Goal: Information Seeking & Learning: Learn about a topic

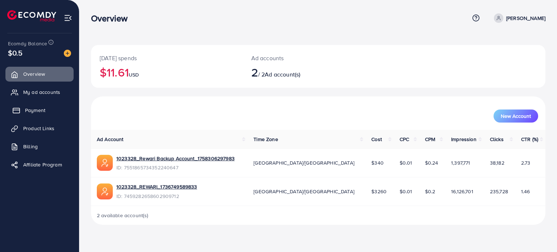
click at [36, 109] on span "Payment" at bounding box center [35, 110] width 20 height 7
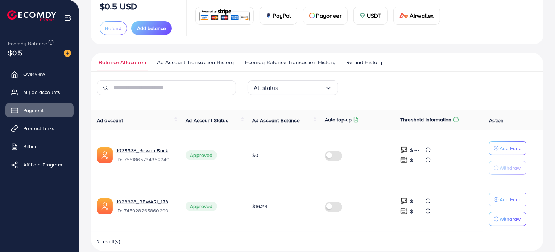
scroll to position [71, 0]
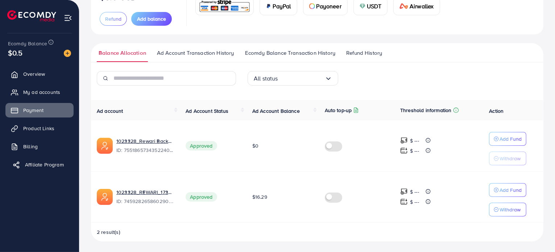
click at [39, 160] on link "Affiliate Program" at bounding box center [39, 164] width 68 height 15
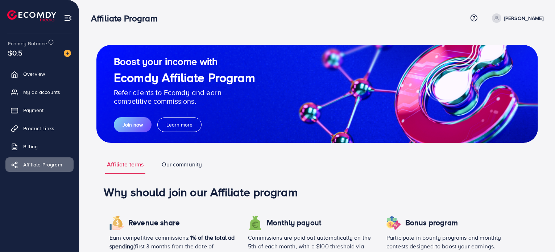
click at [181, 162] on link "Our community" at bounding box center [182, 166] width 44 height 13
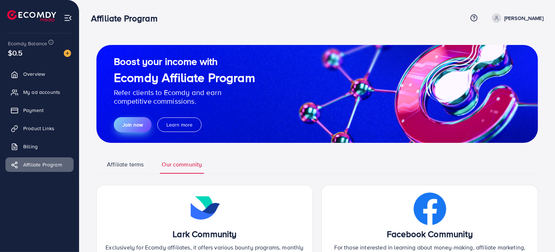
click at [129, 121] on span "Join now" at bounding box center [133, 124] width 20 height 7
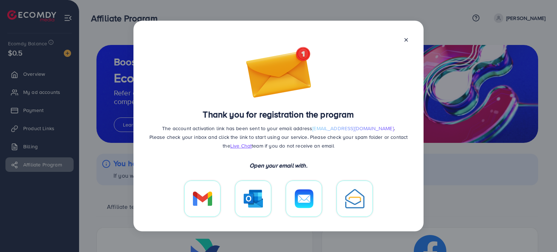
click at [407, 38] on icon at bounding box center [406, 40] width 6 height 6
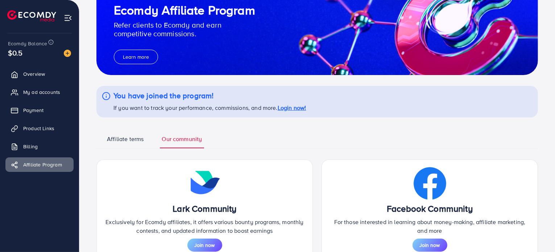
scroll to position [68, 0]
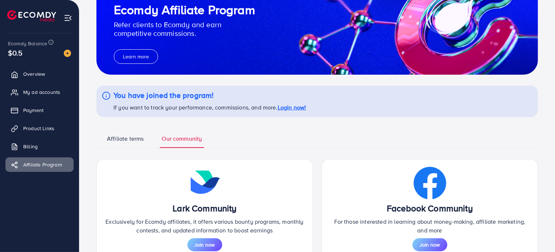
click at [136, 138] on link "Affiliate terms" at bounding box center [125, 141] width 40 height 13
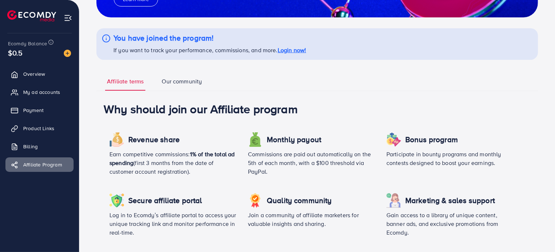
scroll to position [0, 0]
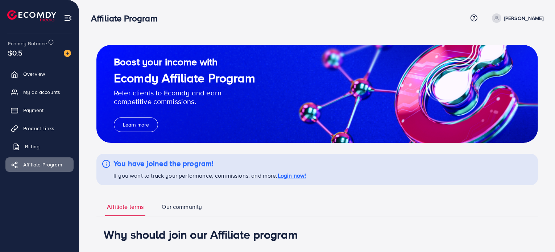
click at [38, 145] on span "Billing" at bounding box center [32, 146] width 15 height 7
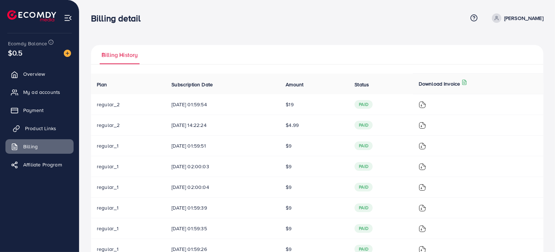
click at [37, 129] on span "Product Links" at bounding box center [40, 128] width 31 height 7
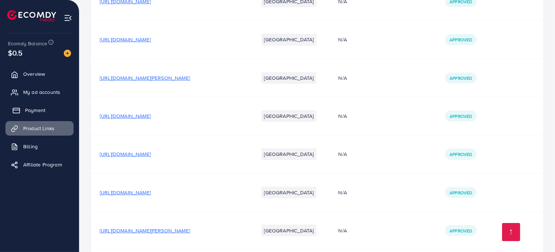
scroll to position [226, 0]
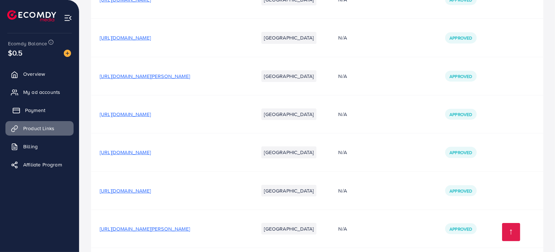
click at [36, 104] on link "Payment" at bounding box center [39, 110] width 68 height 15
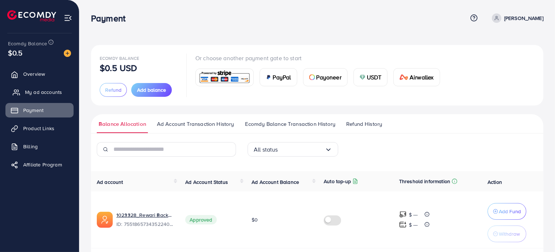
click at [37, 90] on span "My ad accounts" at bounding box center [43, 91] width 37 height 7
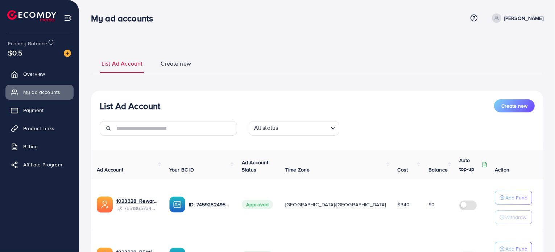
scroll to position [81, 0]
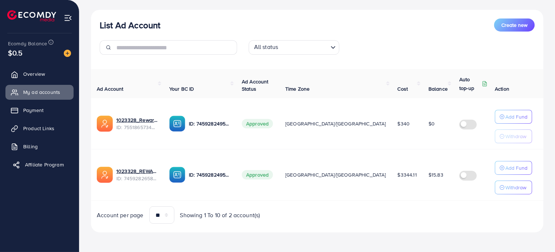
click at [50, 164] on span "Affiliate Program" at bounding box center [44, 164] width 39 height 7
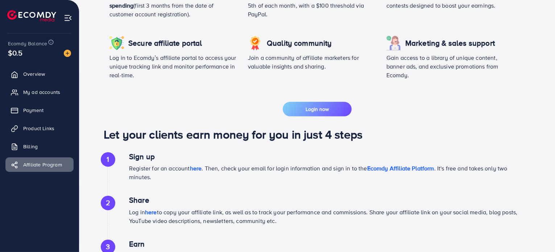
scroll to position [284, 0]
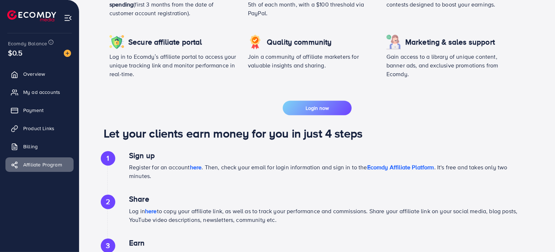
click at [199, 168] on span "here" at bounding box center [196, 167] width 12 height 8
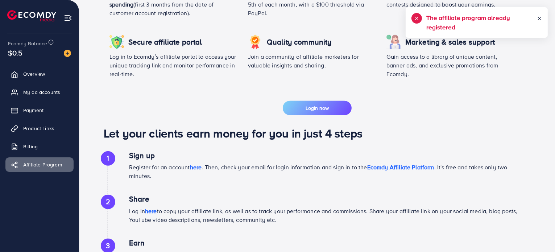
click at [542, 18] on icon at bounding box center [539, 18] width 5 height 5
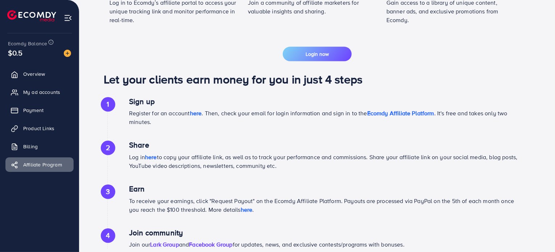
scroll to position [339, 0]
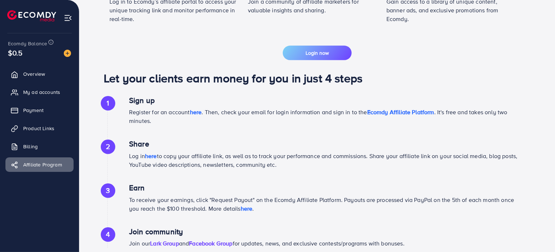
click at [149, 157] on span "here" at bounding box center [151, 156] width 12 height 8
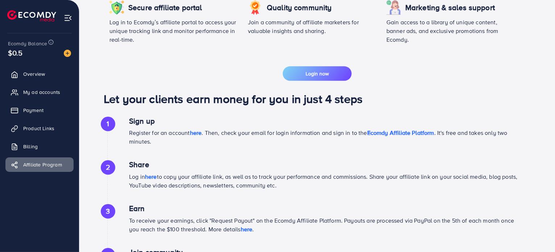
scroll to position [317, 0]
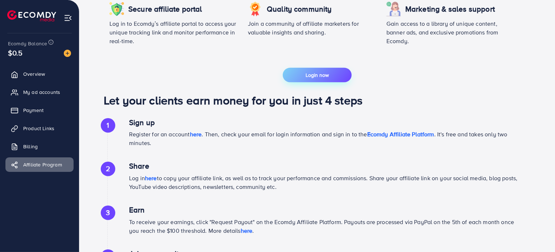
click at [334, 73] on button "Login now" at bounding box center [317, 75] width 69 height 15
